Goal: Find specific page/section: Find specific page/section

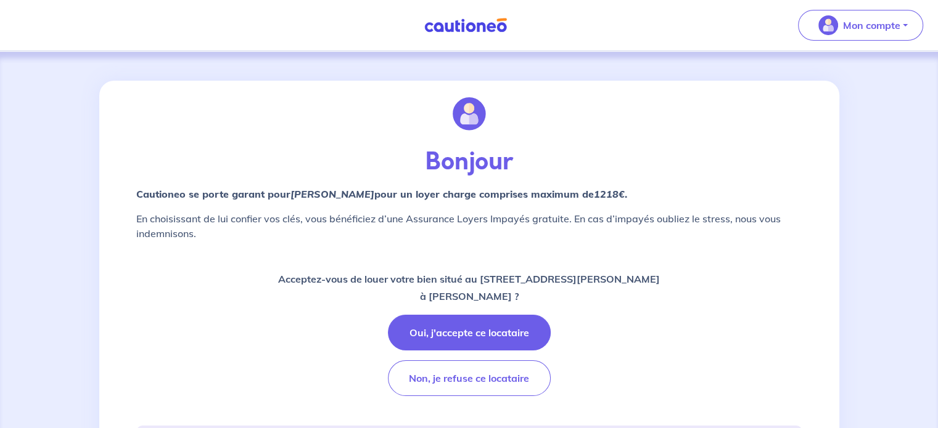
click at [338, 162] on p "Bonjour" at bounding box center [469, 162] width 666 height 30
